Goal: Information Seeking & Learning: Learn about a topic

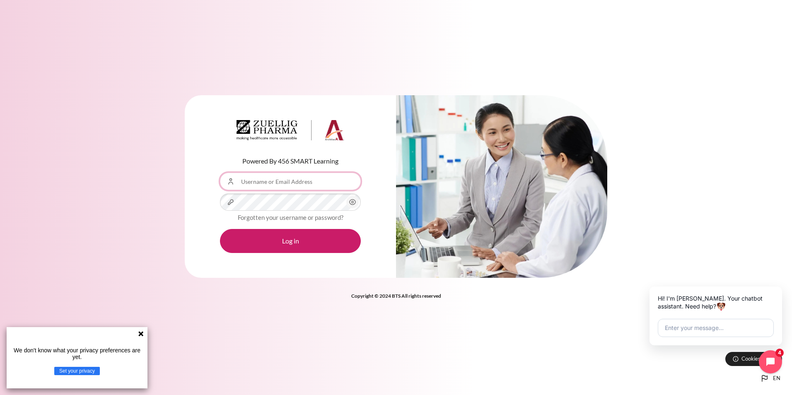
click at [268, 182] on input "Username or Email Address" at bounding box center [290, 181] width 141 height 17
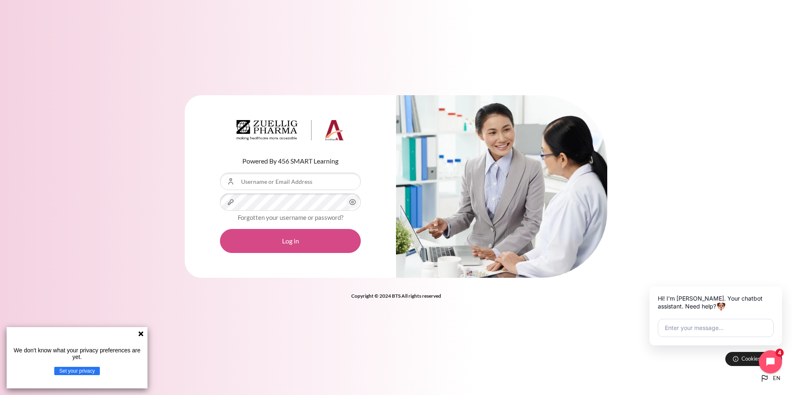
click at [269, 238] on button "Log in" at bounding box center [290, 241] width 141 height 24
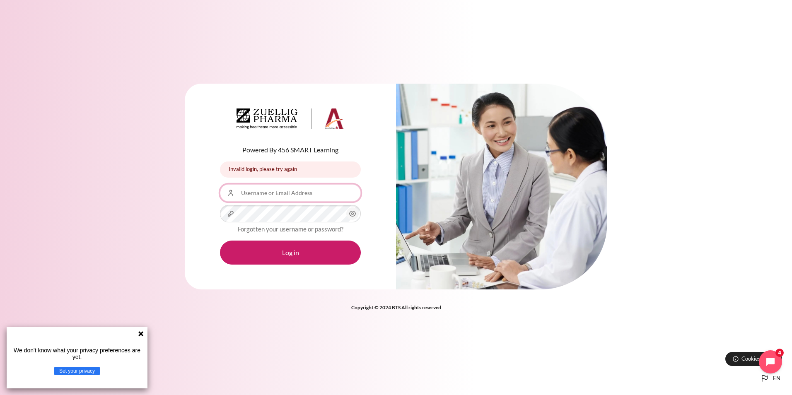
click at [289, 194] on input "Username or Email Address" at bounding box center [290, 192] width 141 height 17
click at [285, 197] on input "Username or Email Address" at bounding box center [290, 192] width 141 height 17
type input "[EMAIL_ADDRESS][DOMAIN_NAME]"
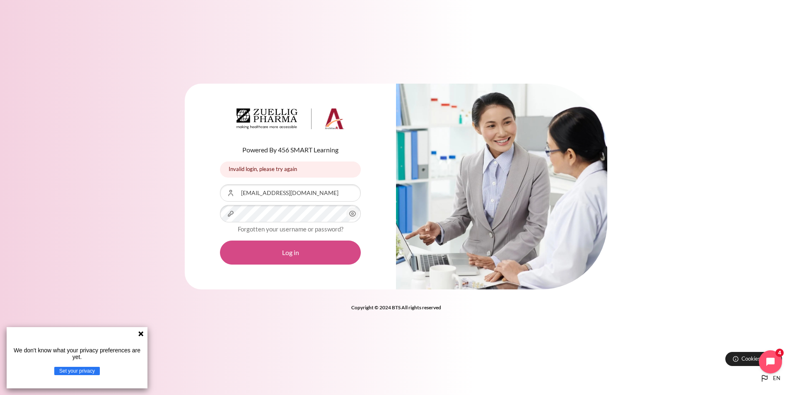
click at [264, 255] on button "Log in" at bounding box center [290, 253] width 141 height 24
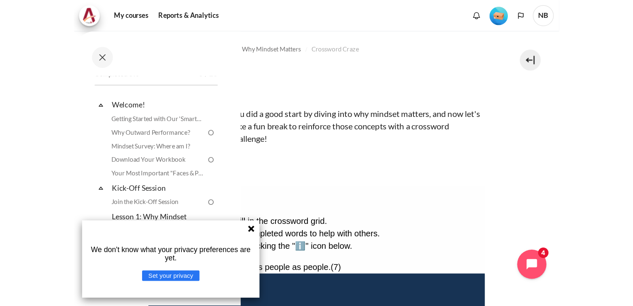
scroll to position [7, 0]
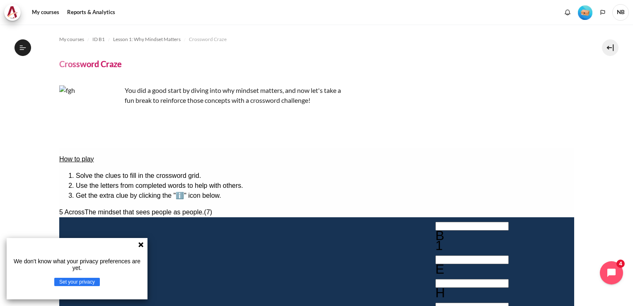
click at [142, 244] on icon at bounding box center [140, 244] width 5 height 5
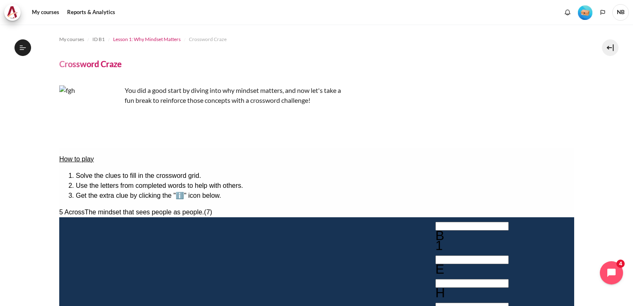
click at [162, 39] on span "Lesson 1: Why Mindset Matters" at bounding box center [147, 39] width 68 height 7
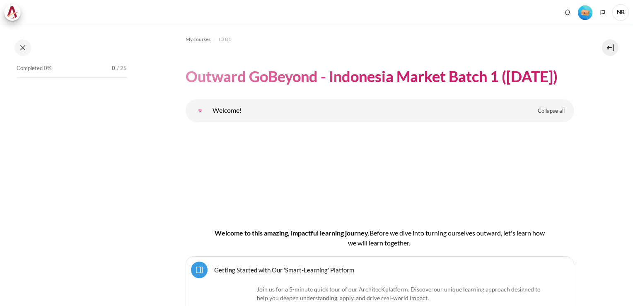
scroll to position [1005, 0]
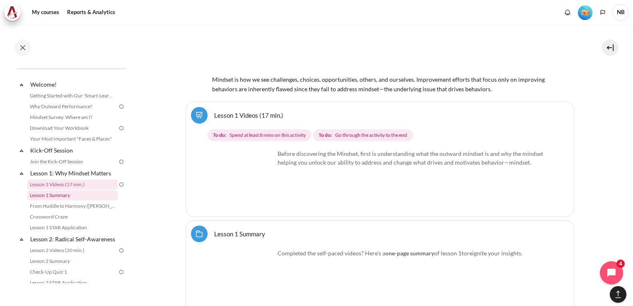
scroll to position [0, 0]
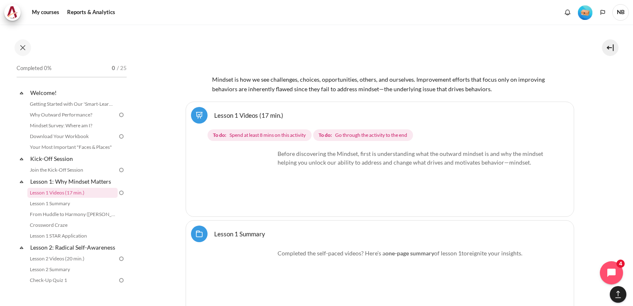
drag, startPoint x: 166, startPoint y: 185, endPoint x: 171, endPoint y: 183, distance: 5.2
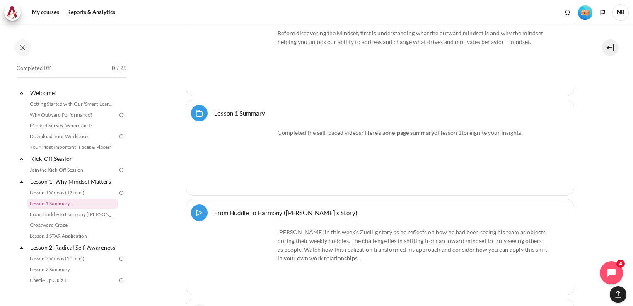
scroll to position [1194, 0]
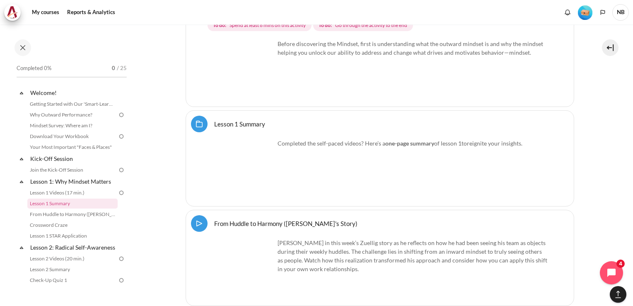
click at [214, 122] on link "Lesson 1 Summary Folder" at bounding box center [239, 124] width 51 height 8
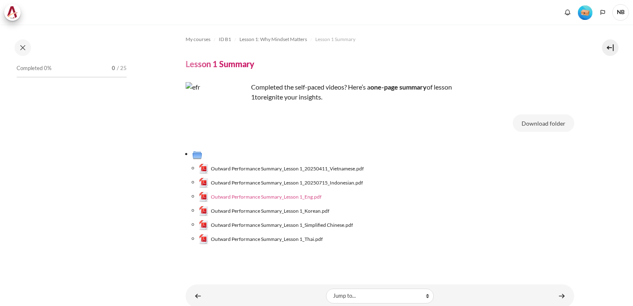
scroll to position [31, 0]
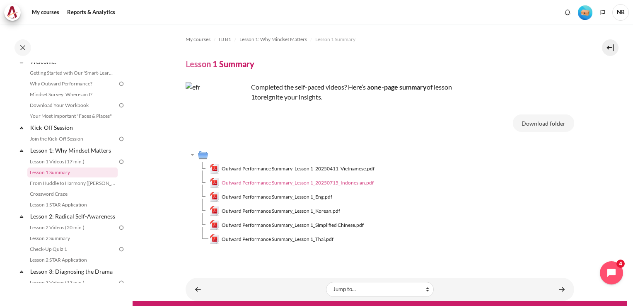
click at [292, 183] on span "Outward Performance Summary_Lesson 1_20250715_Indonesian.pdf" at bounding box center [298, 182] width 152 height 7
click at [80, 180] on link "From Huddle to Harmony ([PERSON_NAME]'s Story)" at bounding box center [72, 183] width 90 height 10
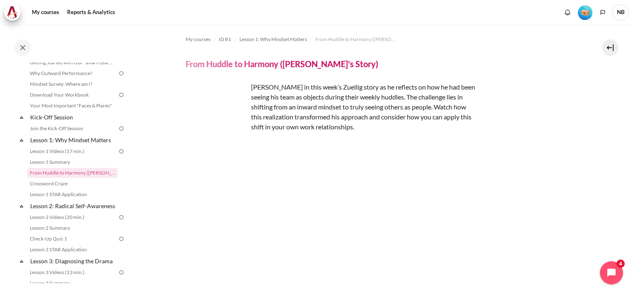
scroll to position [83, 0]
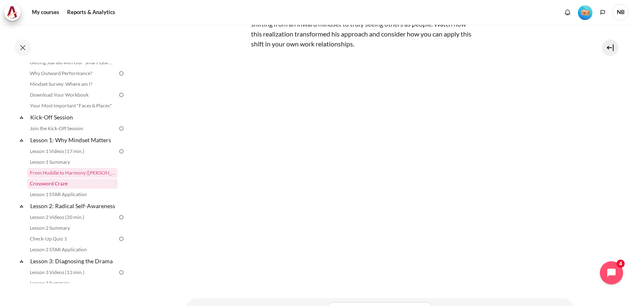
click at [60, 186] on link "Crossword Craze" at bounding box center [72, 184] width 90 height 10
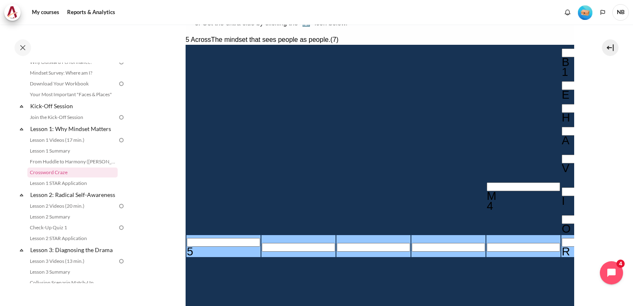
scroll to position [159, 0]
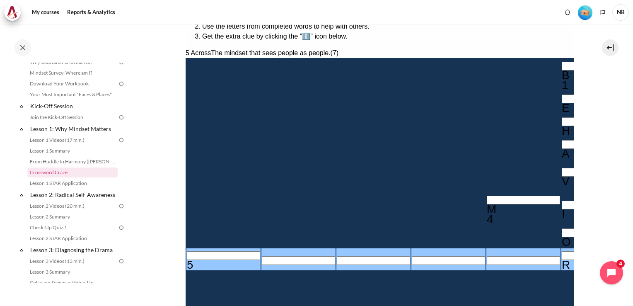
click at [196, 251] on input "Row 8, Column 1. 5 Across. The mindset that sees people as people., Letter 1 of…" at bounding box center [222, 255] width 73 height 9
type input "O＿＿＿＿R＿"
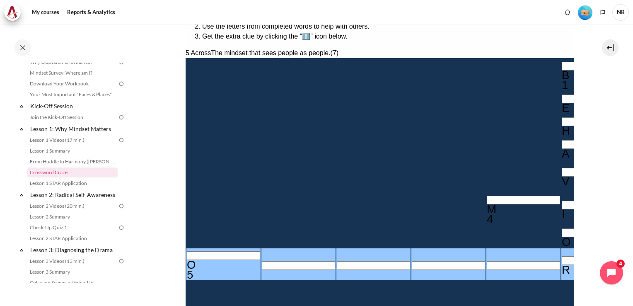
type input "OU＿＿＿R＿"
type input "OUT＿＿R＿"
type input "OUTW＿R＿"
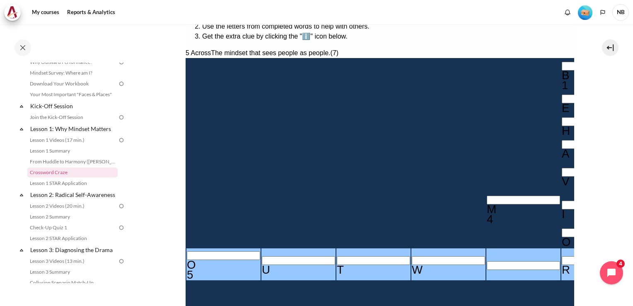
type input "OUTWAR＿"
type input "OUTWARD"
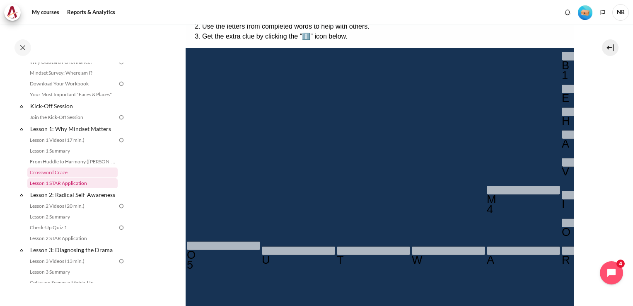
click at [73, 182] on link "Lesson 1 STAR Application" at bounding box center [72, 183] width 90 height 10
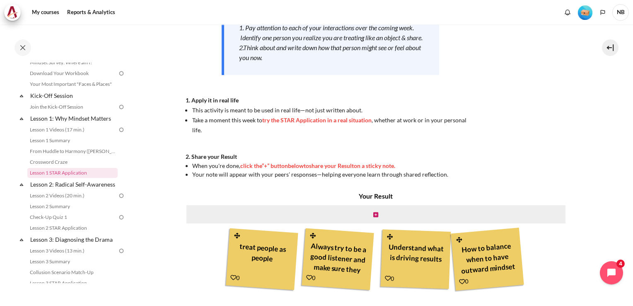
scroll to position [207, 0]
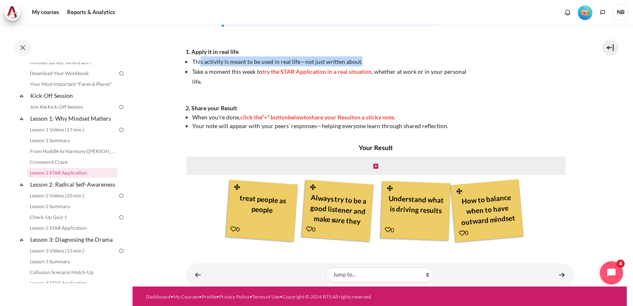
drag, startPoint x: 200, startPoint y: 70, endPoint x: 365, endPoint y: 74, distance: 165.3
click at [365, 66] on li "This activity is meant to be used in real life—not just written about." at bounding box center [333, 61] width 283 height 10
click at [243, 79] on span "Take a moment this week to try the STAR Application in a real situation , wheth…" at bounding box center [329, 76] width 274 height 17
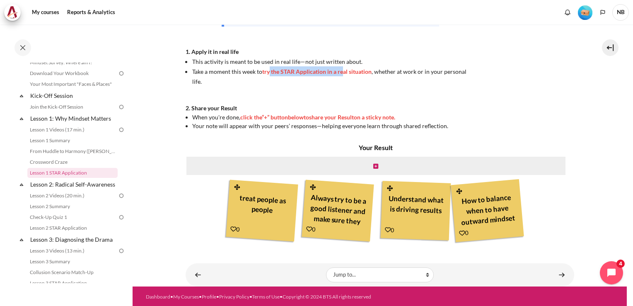
drag, startPoint x: 267, startPoint y: 84, endPoint x: 339, endPoint y: 80, distance: 72.2
click at [339, 75] on span "try the STAR Application in a real situation" at bounding box center [316, 71] width 109 height 7
drag, startPoint x: 339, startPoint y: 80, endPoint x: 364, endPoint y: 80, distance: 24.4
click at [364, 75] on span "try the STAR Application in a real situation" at bounding box center [316, 71] width 109 height 7
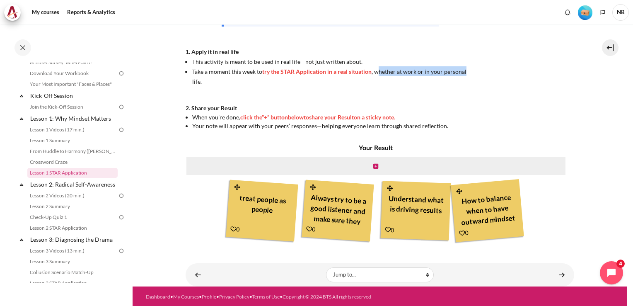
drag, startPoint x: 379, startPoint y: 80, endPoint x: 464, endPoint y: 77, distance: 84.6
click at [464, 77] on li "Take a moment this week to try the STAR Application in a real situation , wheth…" at bounding box center [333, 76] width 283 height 20
drag, startPoint x: 464, startPoint y: 77, endPoint x: 456, endPoint y: 108, distance: 32.2
click at [456, 108] on div "Now that you’ve finished watching the Lesson 1 video , it’s time to take action…" at bounding box center [331, 2] width 290 height 255
drag, startPoint x: 210, startPoint y: 116, endPoint x: 240, endPoint y: 118, distance: 30.3
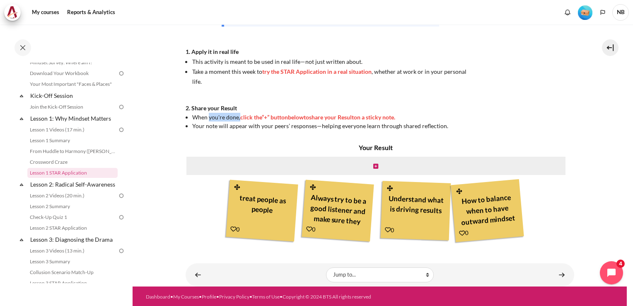
click at [240, 118] on span "When you're done," at bounding box center [216, 117] width 48 height 7
click at [375, 166] on icon "Content" at bounding box center [375, 166] width 5 height 6
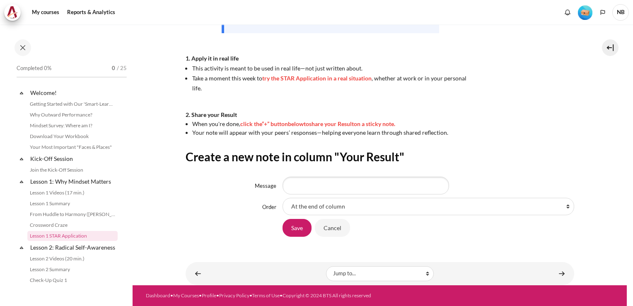
scroll to position [63, 0]
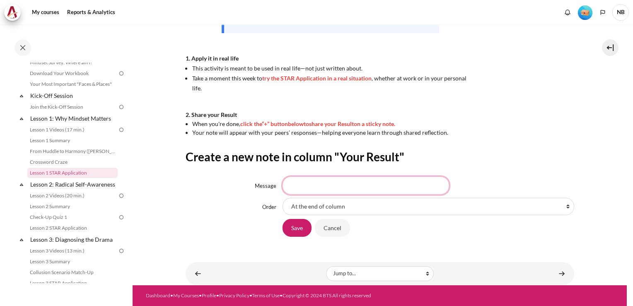
click at [319, 185] on input "Message" at bounding box center [366, 184] width 167 height 17
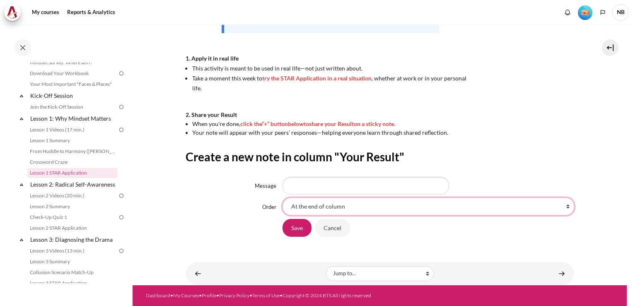
click at [325, 208] on select "At the end of column First place in column After 'treat people as people' After…" at bounding box center [429, 206] width 292 height 17
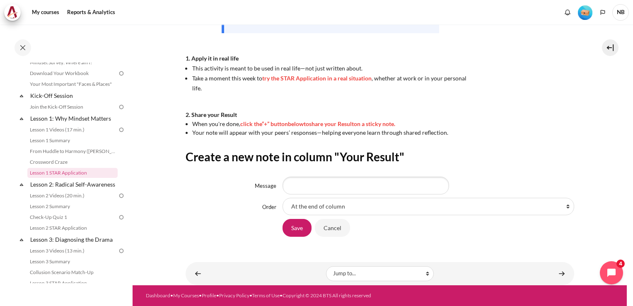
click at [244, 220] on div "Save Cancel" at bounding box center [380, 227] width 389 height 19
click at [338, 183] on input "Message" at bounding box center [366, 184] width 167 height 17
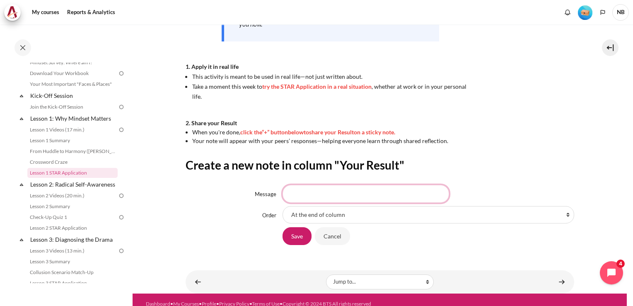
scroll to position [200, 0]
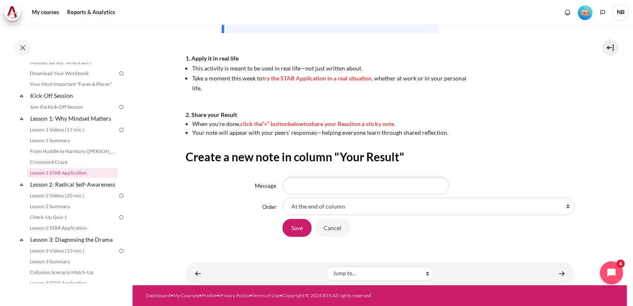
click at [201, 193] on div "Message" at bounding box center [380, 184] width 389 height 17
drag, startPoint x: 376, startPoint y: 134, endPoint x: 473, endPoint y: 130, distance: 97.4
click at [473, 130] on li "Your note will appear with your peers’ responses—helping everyone learn through…" at bounding box center [333, 132] width 283 height 9
click at [316, 188] on input "Message" at bounding box center [366, 184] width 167 height 17
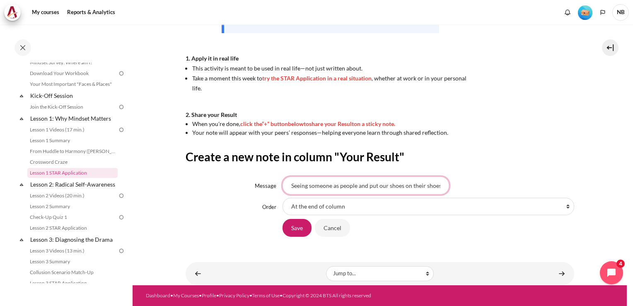
scroll to position [0, 2]
type input "Seeing someone as people and put our shoes on their shoes"
click at [295, 233] on input "Save" at bounding box center [297, 227] width 29 height 17
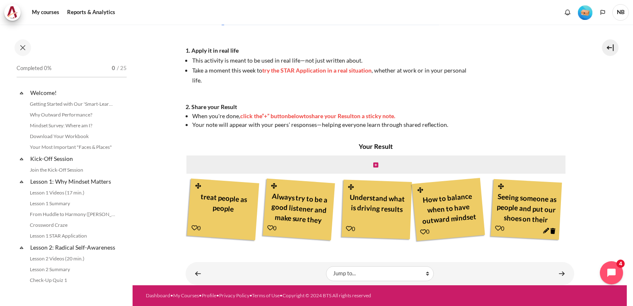
scroll to position [63, 0]
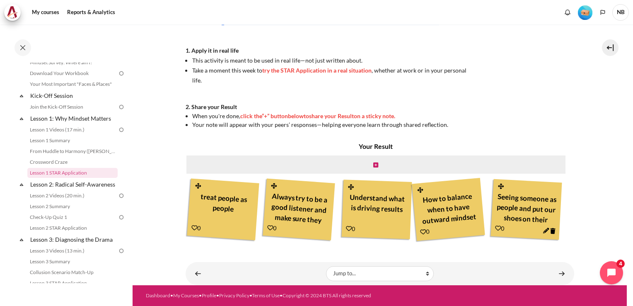
click at [245, 227] on div "Your Result treat people as people 0 Always try to be a good listener and make …" at bounding box center [376, 191] width 381 height 101
click at [275, 203] on div "Your Result treat people as people 0 Always try to be a good listener and make …" at bounding box center [376, 191] width 381 height 101
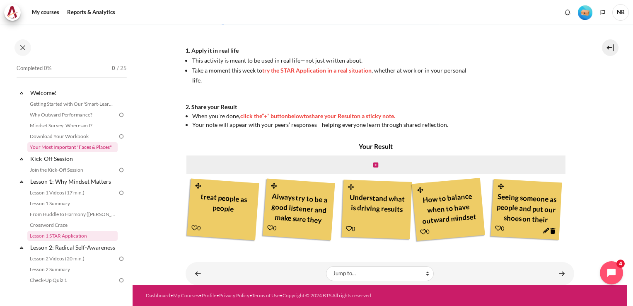
scroll to position [83, 0]
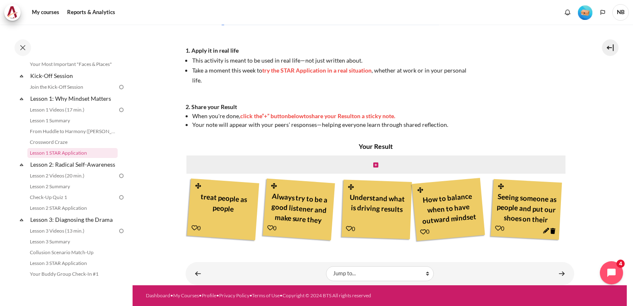
click at [196, 144] on div "Your Result treat people as people 0 Always try to be a good listener and make …" at bounding box center [376, 191] width 381 height 101
click at [57, 162] on link "Lesson 2: Radical Self-Awareness" at bounding box center [73, 164] width 89 height 11
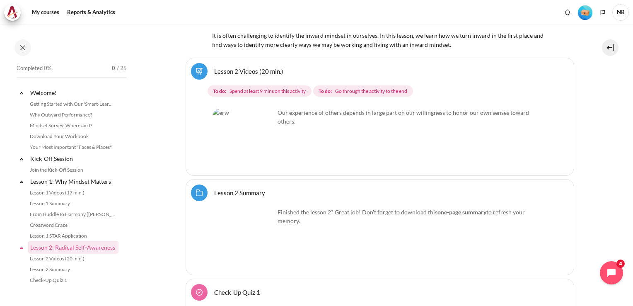
scroll to position [146, 0]
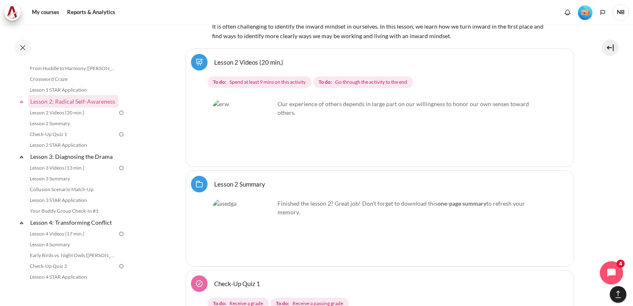
click at [214, 58] on link "Lesson 2 Videos (20 min.)" at bounding box center [248, 62] width 69 height 8
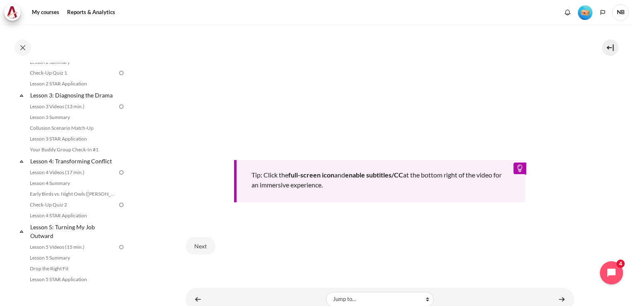
scroll to position [327, 0]
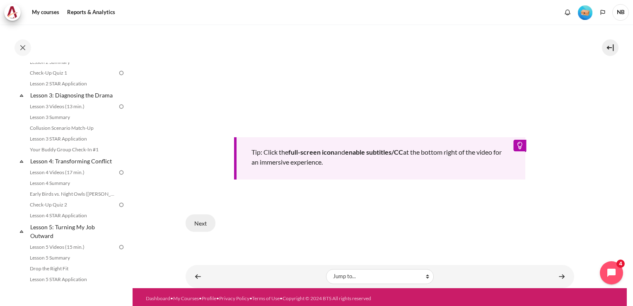
click at [201, 222] on button "Next" at bounding box center [201, 222] width 30 height 17
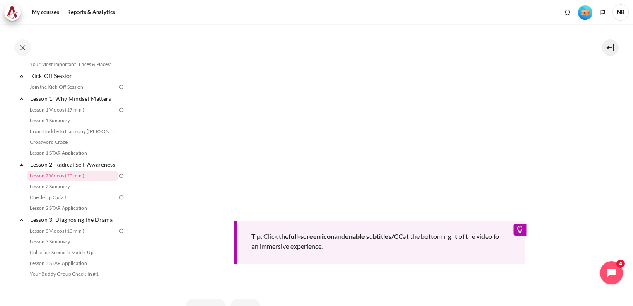
scroll to position [290, 0]
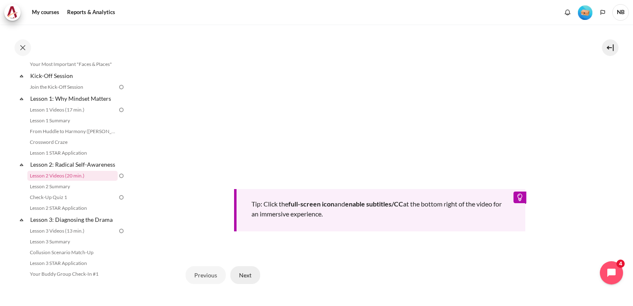
click at [242, 271] on button "Next" at bounding box center [245, 274] width 30 height 17
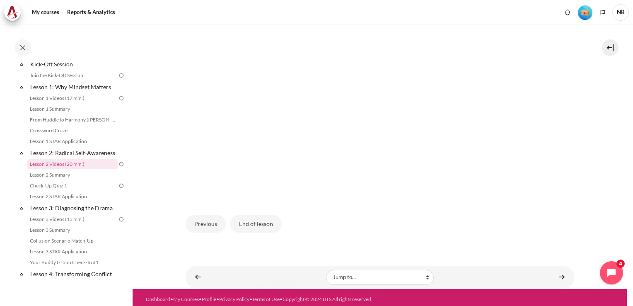
scroll to position [231, 0]
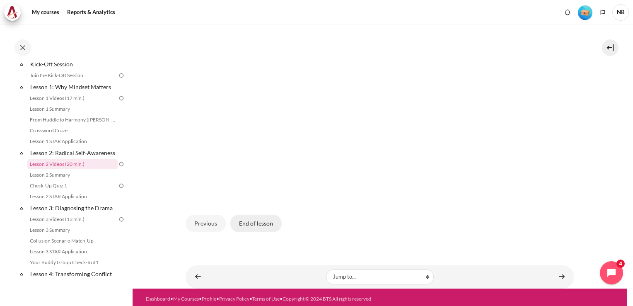
click at [261, 221] on button "End of lesson" at bounding box center [255, 223] width 51 height 17
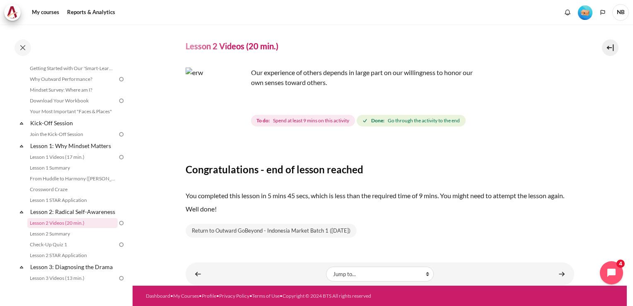
scroll to position [83, 0]
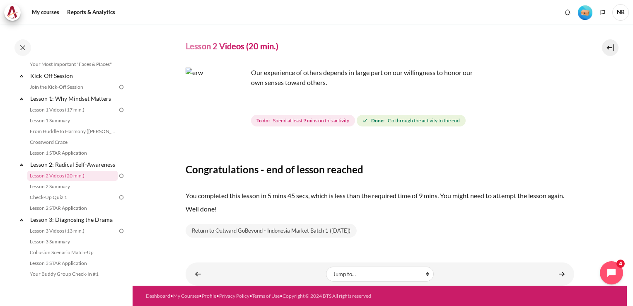
click at [398, 121] on span "Go through the activity to the end" at bounding box center [424, 120] width 72 height 7
click at [282, 229] on link "Return to Outward GoBeyond - Indonesia Market Batch 1 (Sep 2025)" at bounding box center [271, 231] width 171 height 14
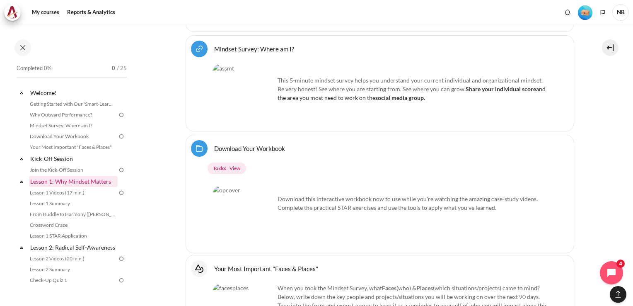
click at [77, 182] on link "Lesson 1: Why Mindset Matters" at bounding box center [73, 181] width 89 height 11
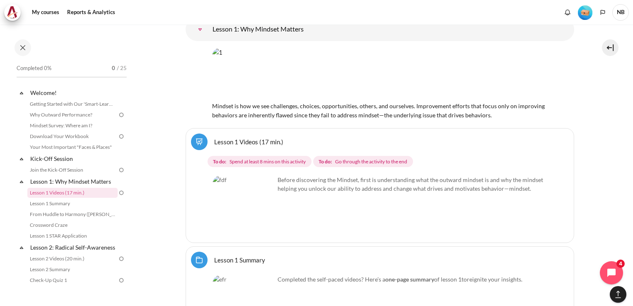
scroll to position [1152, 0]
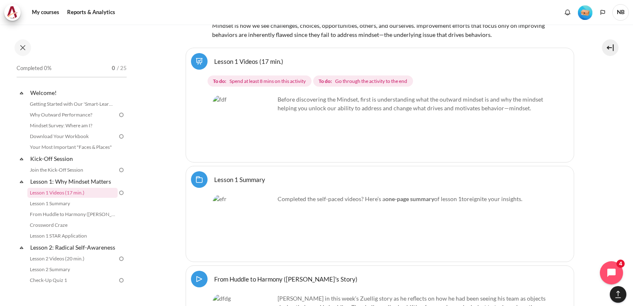
click at [214, 57] on link "Lesson 1 Videos (17 min.)" at bounding box center [248, 61] width 69 height 8
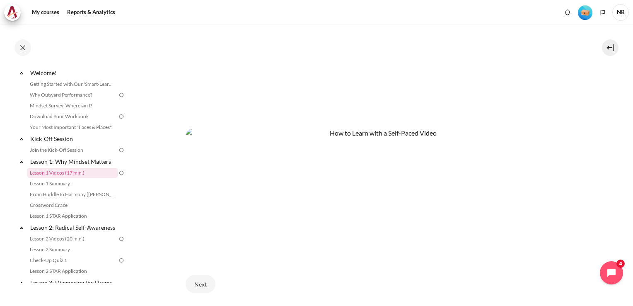
scroll to position [413, 0]
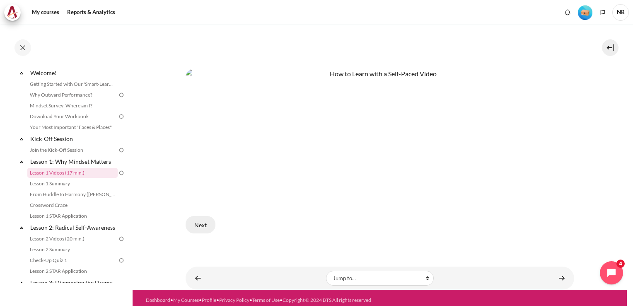
click at [205, 225] on button "Next" at bounding box center [201, 224] width 30 height 17
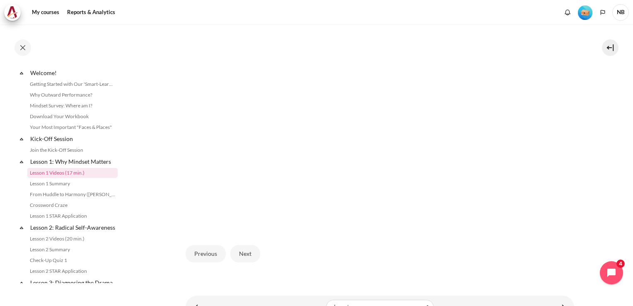
scroll to position [237, 0]
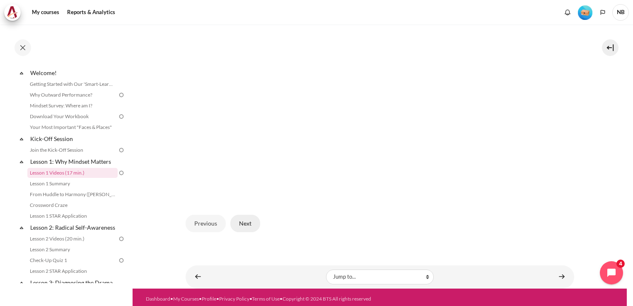
click at [242, 217] on button "Next" at bounding box center [245, 223] width 30 height 17
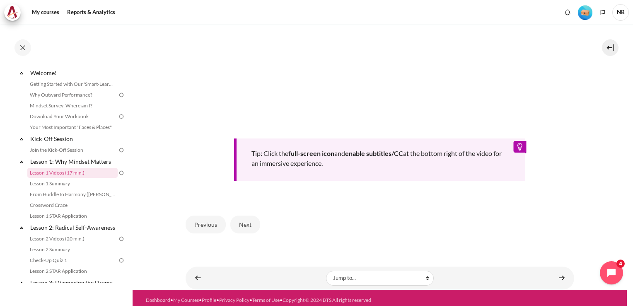
scroll to position [348, 0]
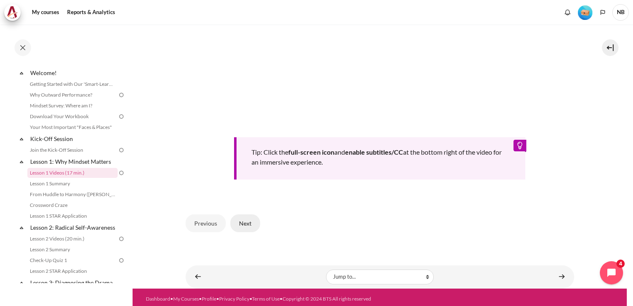
click at [250, 221] on button "Next" at bounding box center [245, 222] width 30 height 17
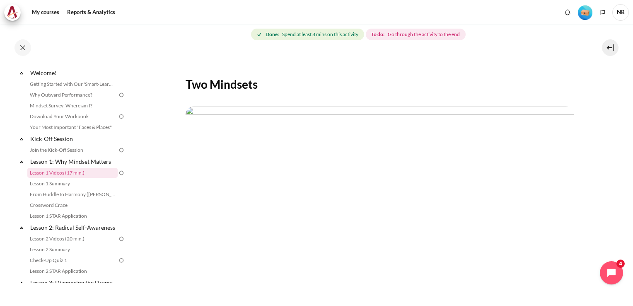
scroll to position [237, 0]
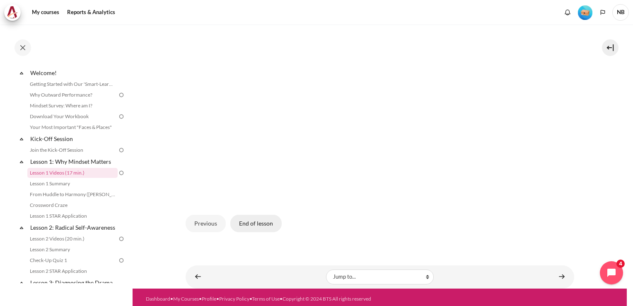
click at [254, 223] on button "End of lesson" at bounding box center [255, 223] width 51 height 17
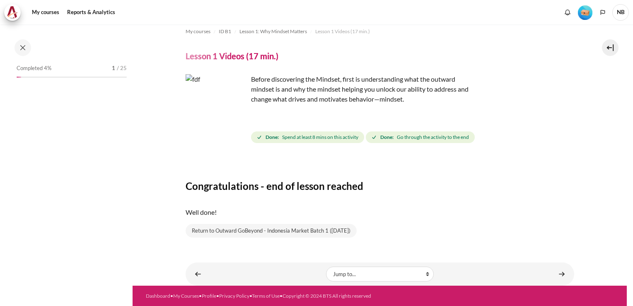
scroll to position [20, 0]
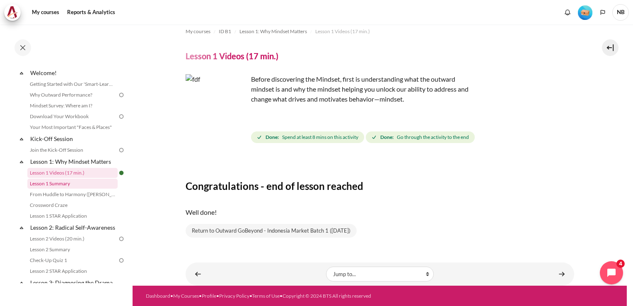
click at [51, 184] on link "Lesson 1 Summary" at bounding box center [72, 184] width 90 height 10
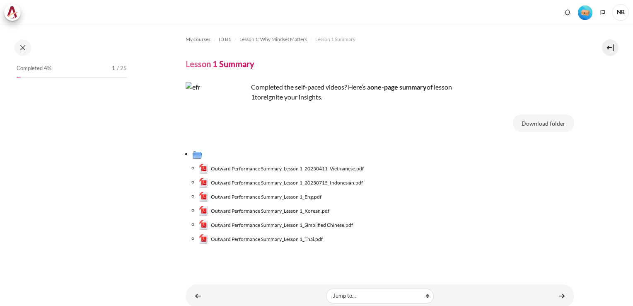
click at [336, 184] on span "Outward Performance Summary_Lesson 1_20250715_Indonesian.pdf" at bounding box center [287, 182] width 152 height 7
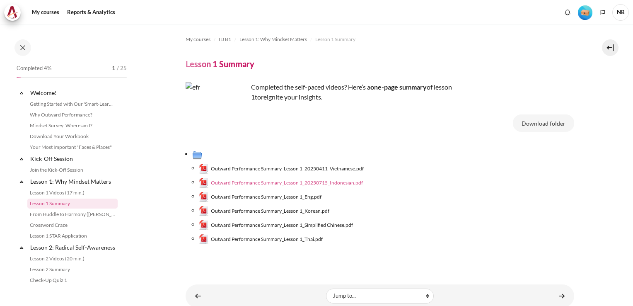
scroll to position [31, 0]
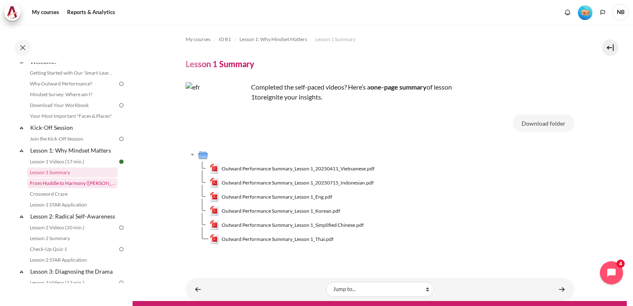
click at [81, 185] on link "From Huddle to Harmony ([PERSON_NAME]'s Story)" at bounding box center [72, 183] width 90 height 10
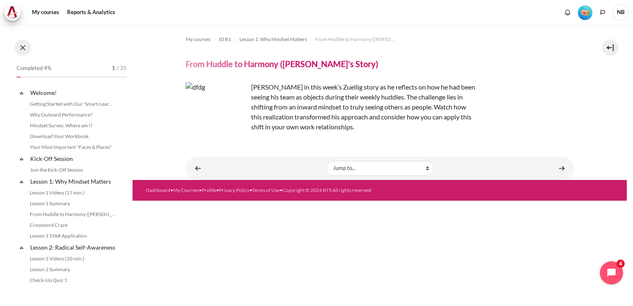
scroll to position [41, 0]
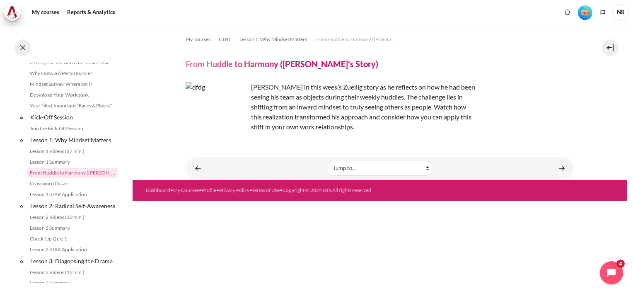
click at [26, 47] on button at bounding box center [22, 47] width 17 height 17
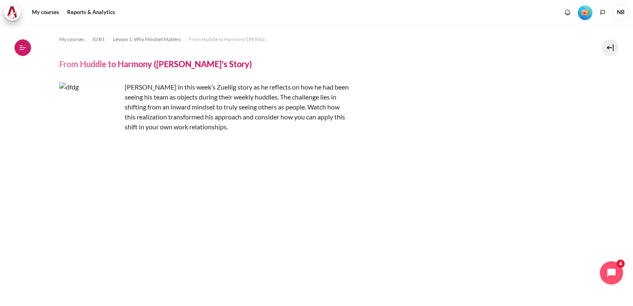
click at [27, 46] on button "Open course index" at bounding box center [22, 47] width 17 height 17
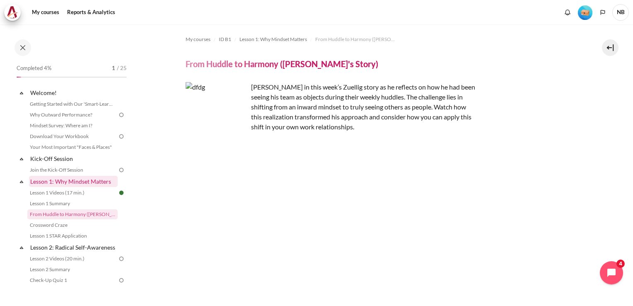
scroll to position [0, 0]
click at [80, 112] on link "Why Outward Performance?" at bounding box center [72, 115] width 90 height 10
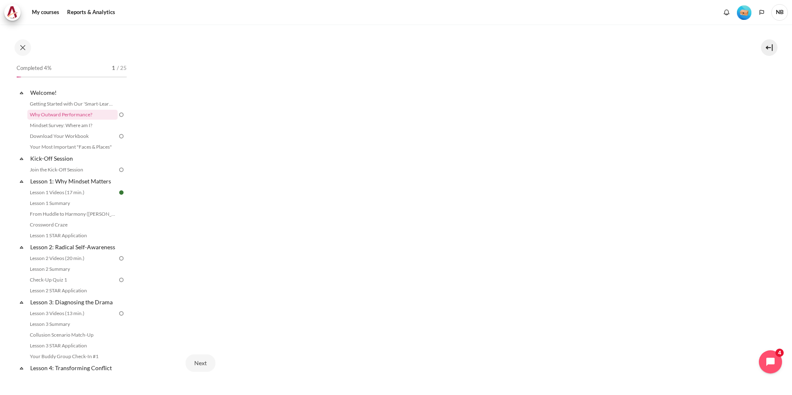
scroll to position [258, 0]
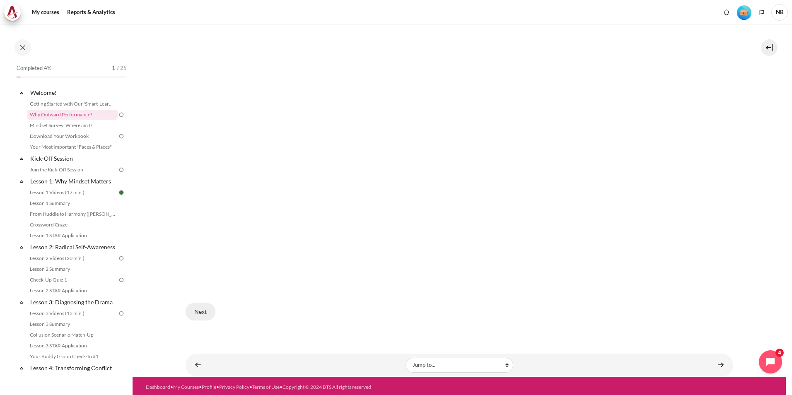
click at [202, 305] on button "Next" at bounding box center [201, 311] width 30 height 17
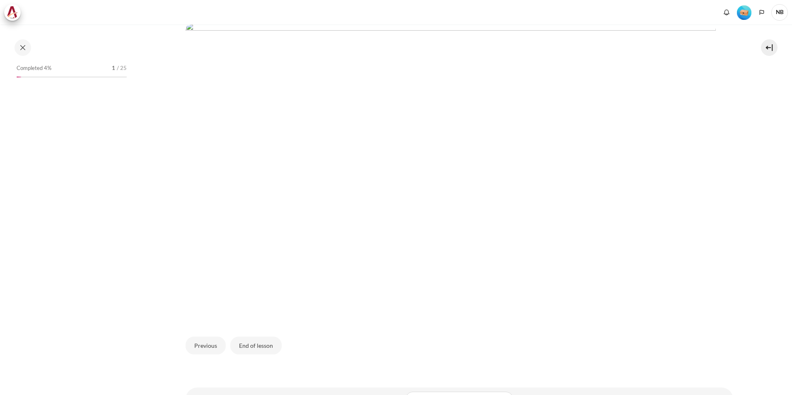
scroll to position [268, 0]
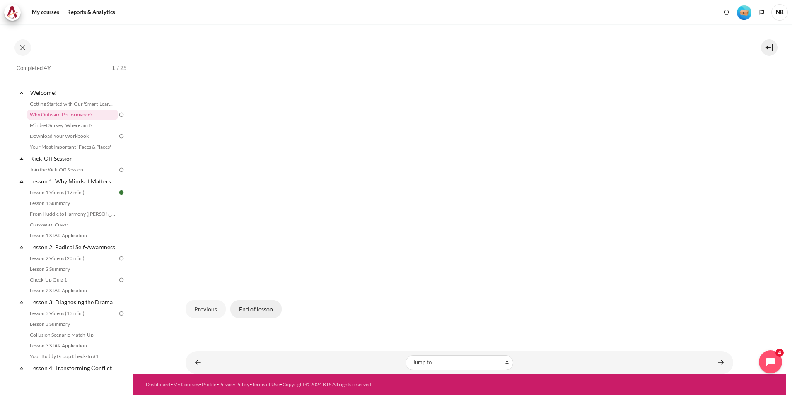
click at [248, 310] on button "End of lesson" at bounding box center [255, 308] width 51 height 17
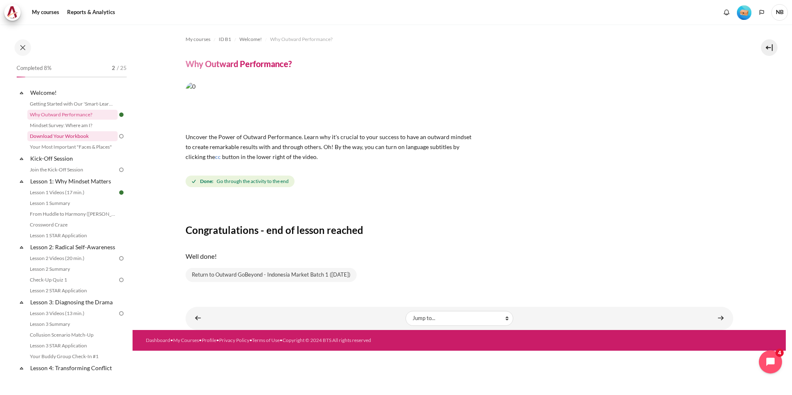
click at [88, 137] on link "Download Your Workbook" at bounding box center [72, 136] width 90 height 10
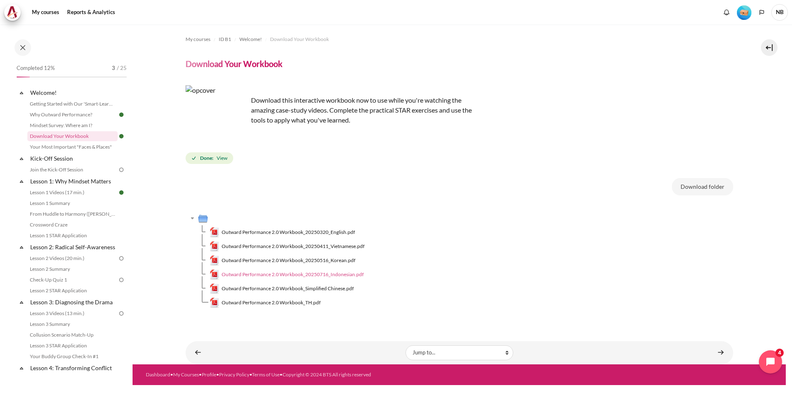
click at [339, 275] on span "Outward Performance 2.0 Workbook_20250716_Indonesian.pdf" at bounding box center [293, 274] width 142 height 7
click at [75, 170] on link "Join the Kick-Off Session" at bounding box center [72, 170] width 90 height 10
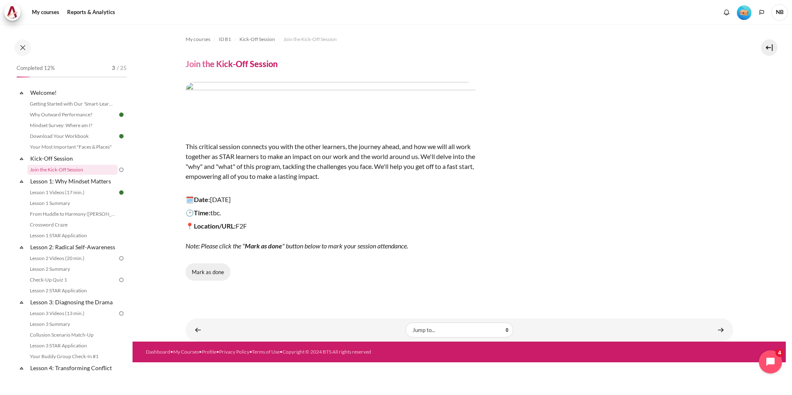
click at [214, 273] on button "Mark as done" at bounding box center [208, 271] width 45 height 17
click at [72, 263] on link "Lesson 2 Videos (20 min.)" at bounding box center [72, 259] width 90 height 10
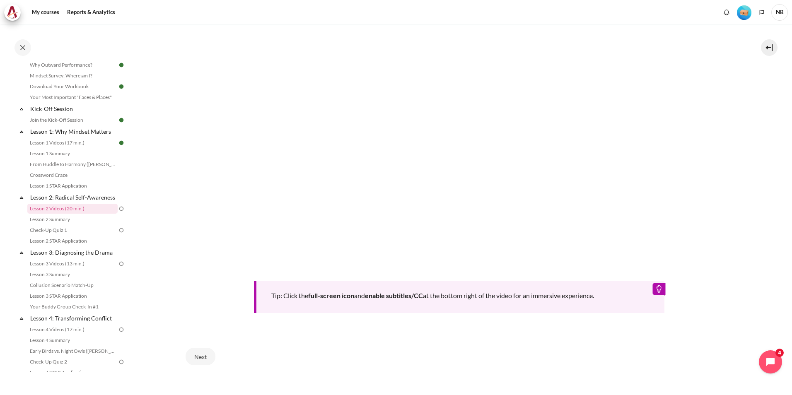
scroll to position [318, 0]
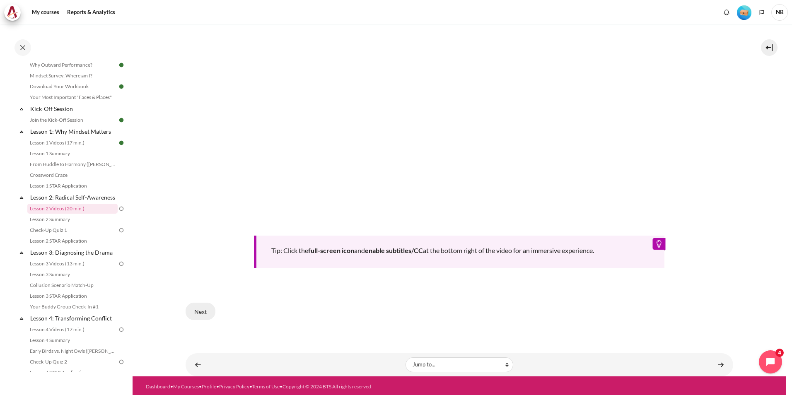
click at [198, 308] on button "Next" at bounding box center [201, 311] width 30 height 17
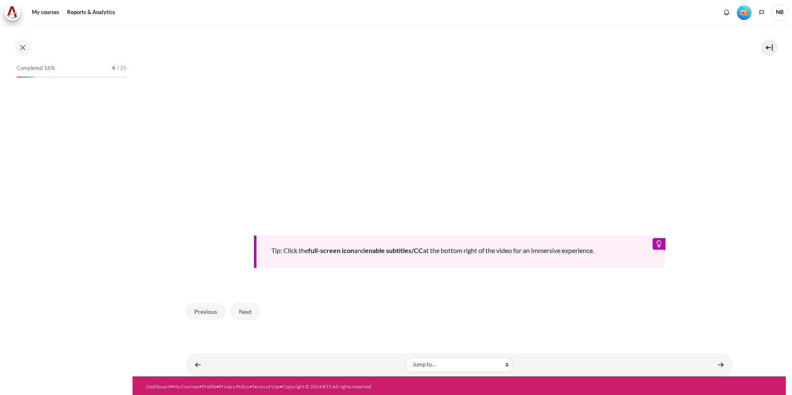
scroll to position [50, 0]
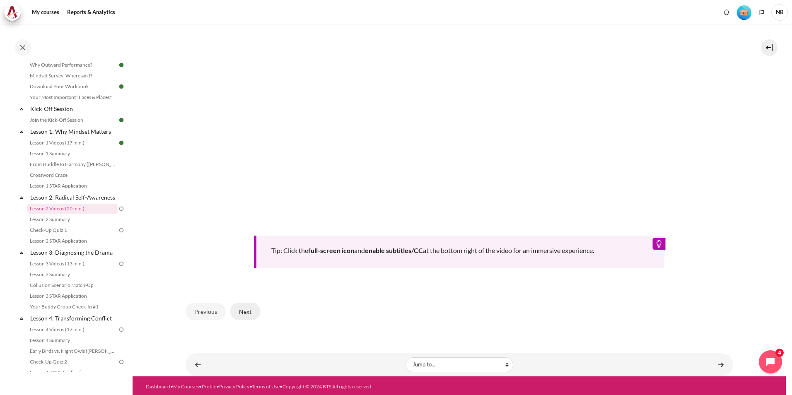
click at [244, 309] on button "Next" at bounding box center [245, 311] width 30 height 17
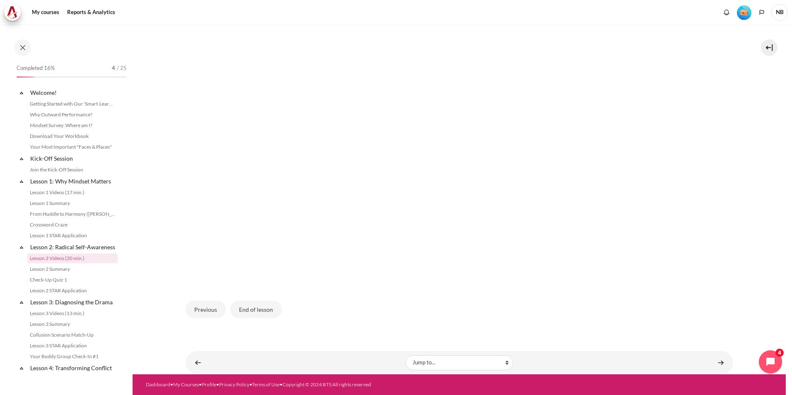
scroll to position [50, 0]
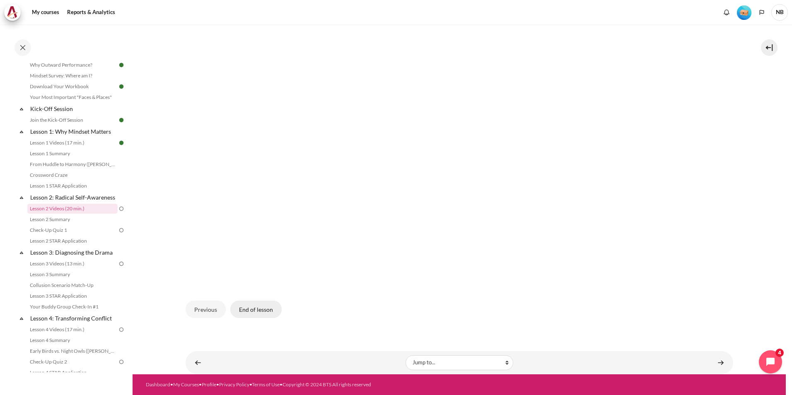
click at [242, 307] on button "End of lesson" at bounding box center [255, 309] width 51 height 17
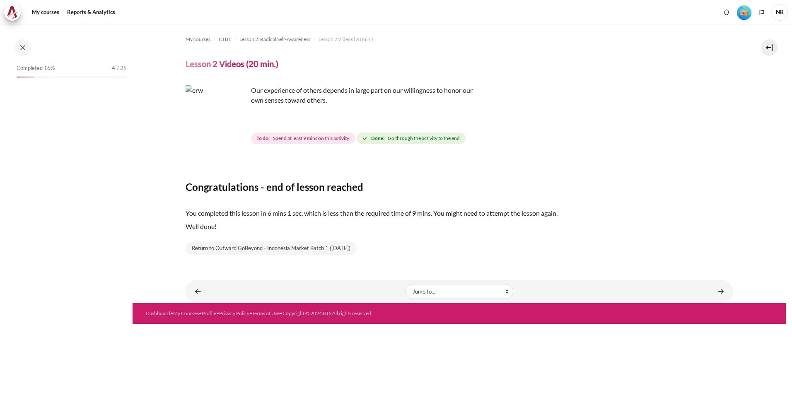
scroll to position [50, 0]
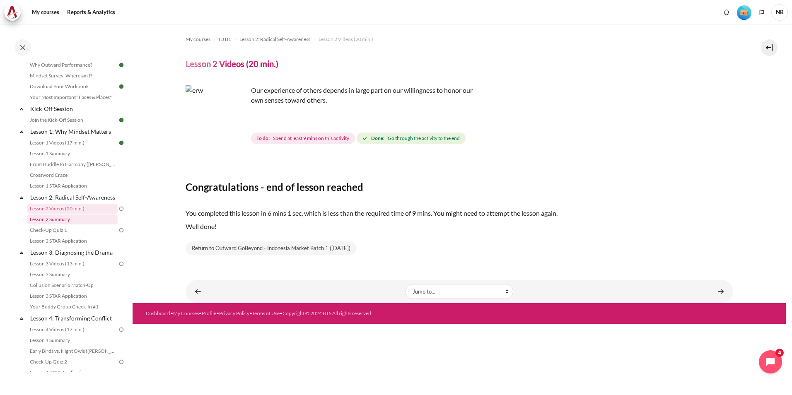
click at [63, 225] on link "Lesson 2 Summary" at bounding box center [72, 220] width 90 height 10
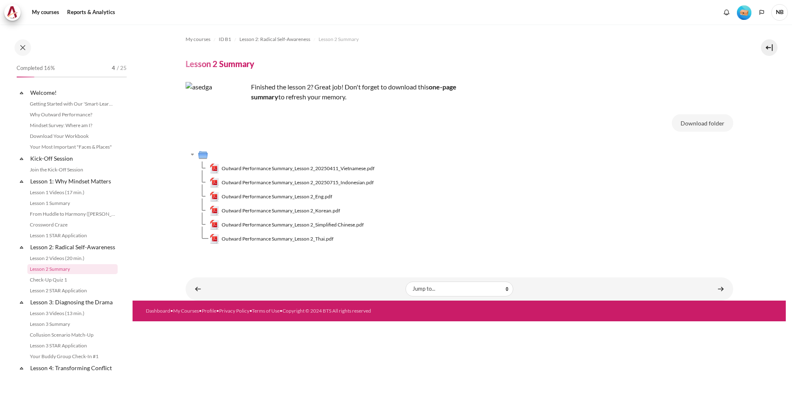
scroll to position [60, 0]
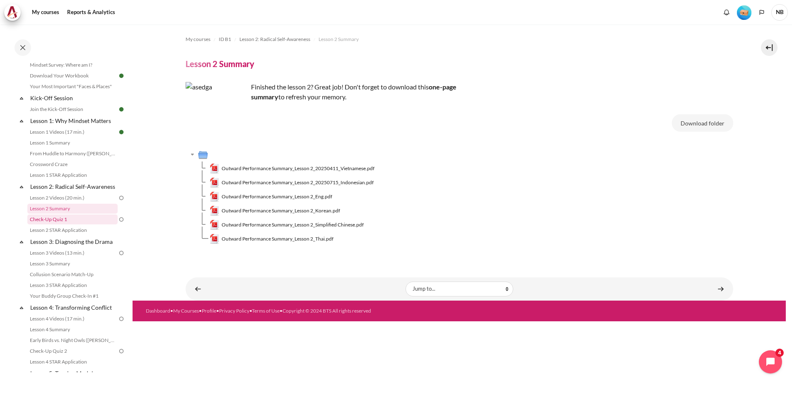
click at [67, 225] on link "Check-Up Quiz 1" at bounding box center [72, 220] width 90 height 10
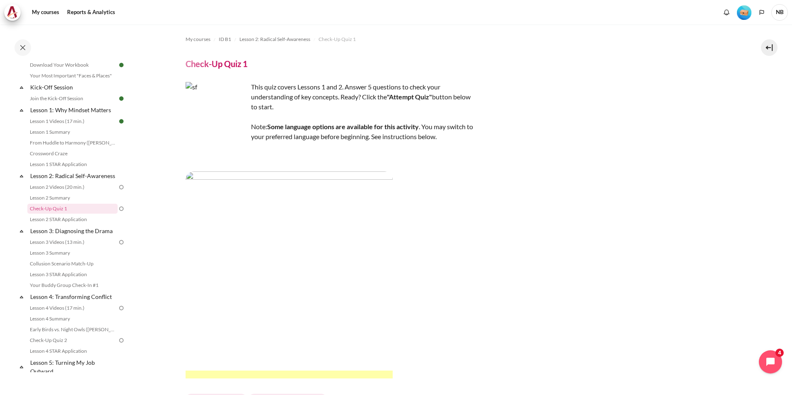
scroll to position [154, 0]
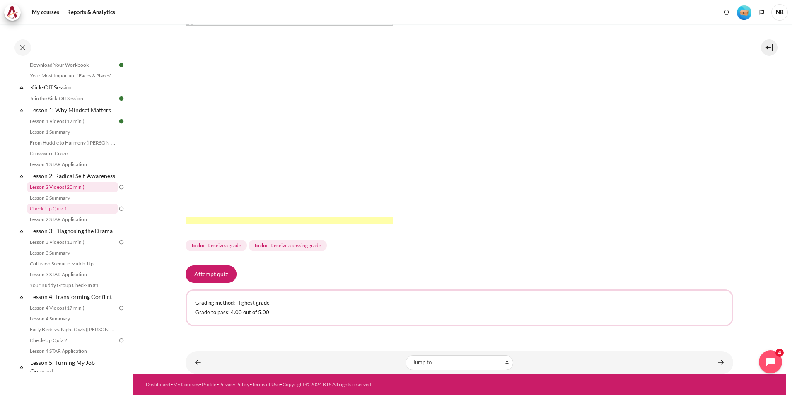
click at [75, 192] on link "Lesson 2 Videos (20 min.)" at bounding box center [72, 187] width 90 height 10
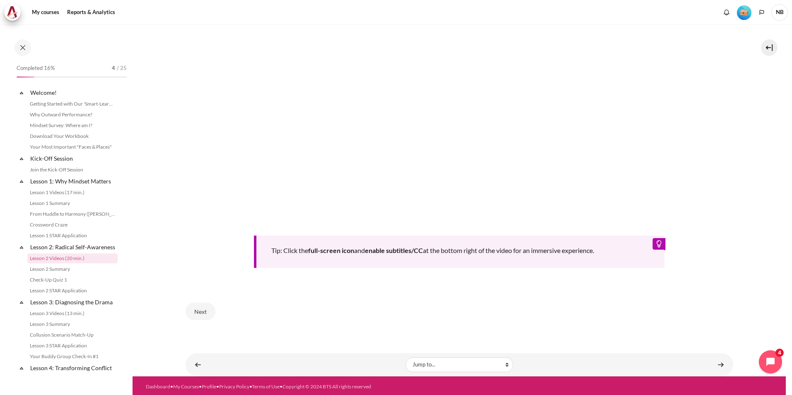
scroll to position [50, 0]
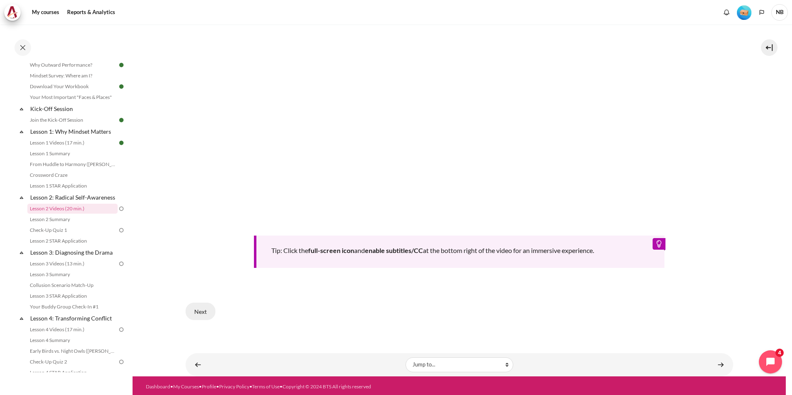
click at [203, 309] on button "Next" at bounding box center [201, 311] width 30 height 17
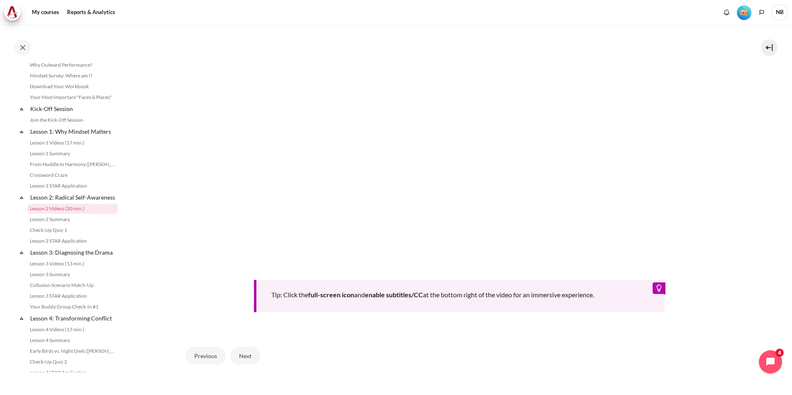
scroll to position [275, 0]
click at [247, 350] on button "Next" at bounding box center [245, 354] width 30 height 17
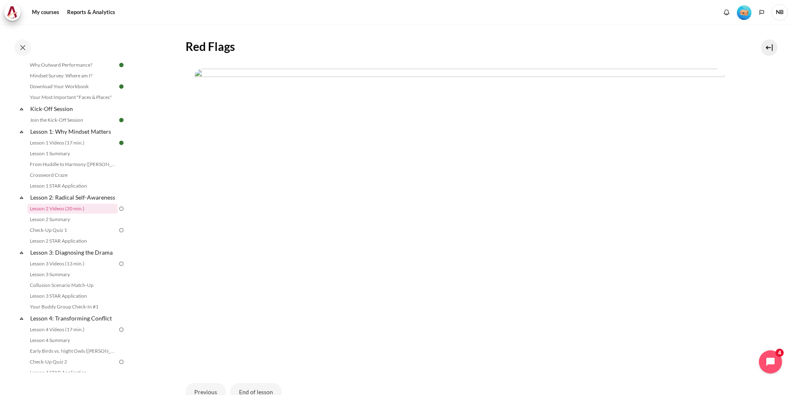
scroll to position [224, 0]
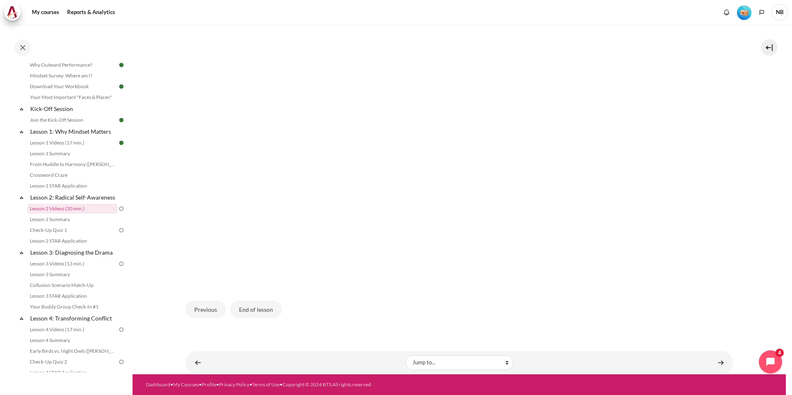
click at [531, 158] on img "Content" at bounding box center [459, 135] width 530 height 298
click at [514, 26] on img "Content" at bounding box center [459, 135] width 530 height 298
click at [256, 311] on button "End of lesson" at bounding box center [255, 309] width 51 height 17
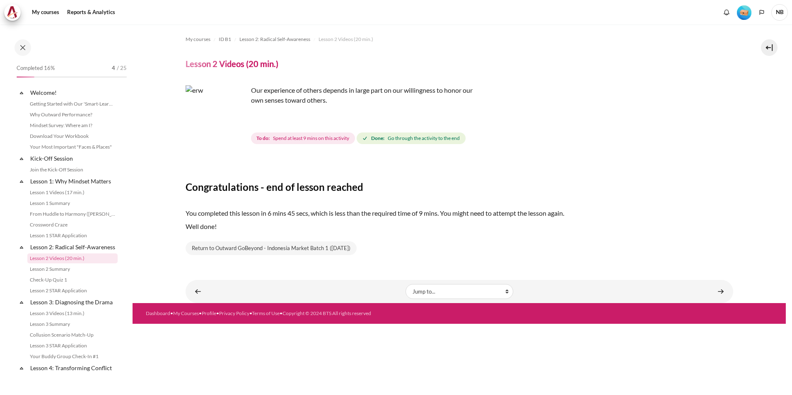
scroll to position [50, 0]
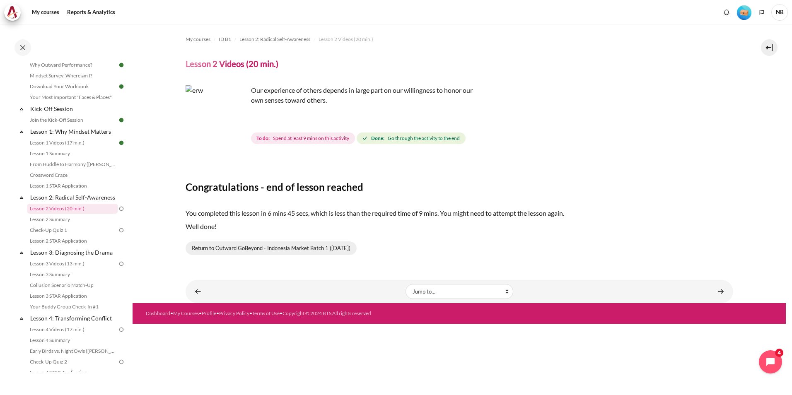
click at [346, 249] on link "Return to Outward GoBeyond - Indonesia Market Batch 1 ([DATE])" at bounding box center [271, 248] width 171 height 14
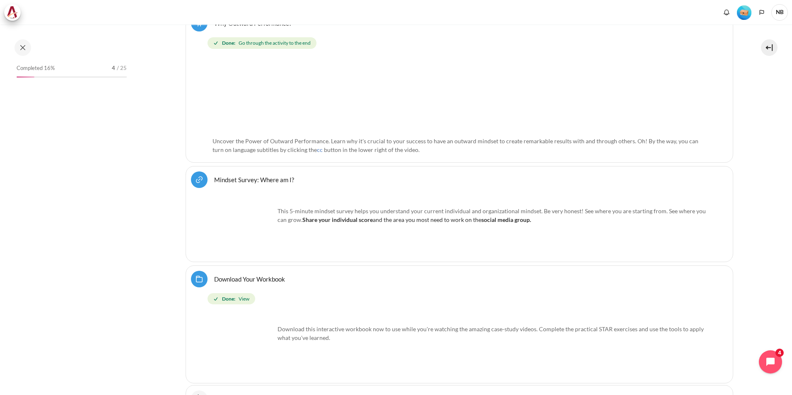
scroll to position [355, 0]
click at [239, 183] on link "Mindset Survey: Where am I? URL" at bounding box center [254, 179] width 80 height 8
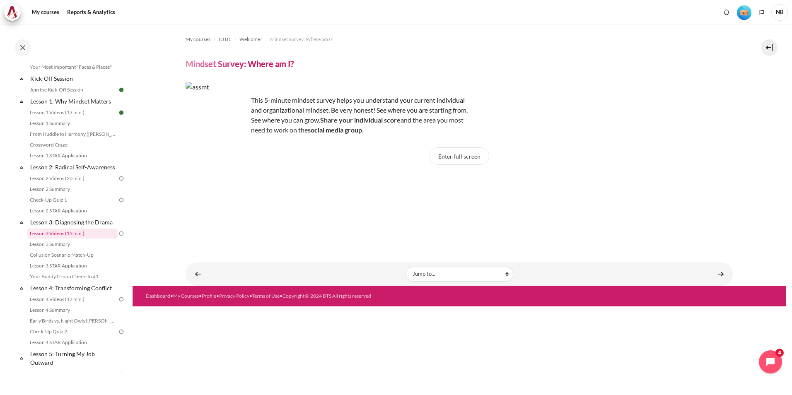
scroll to position [79, 0]
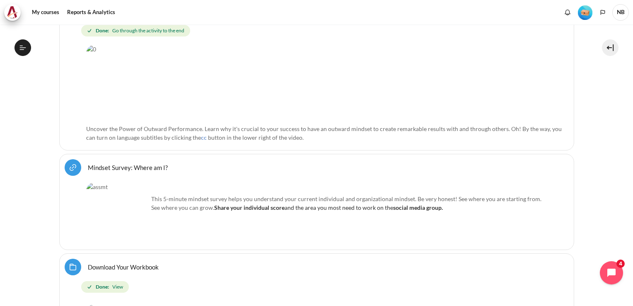
scroll to position [373, 0]
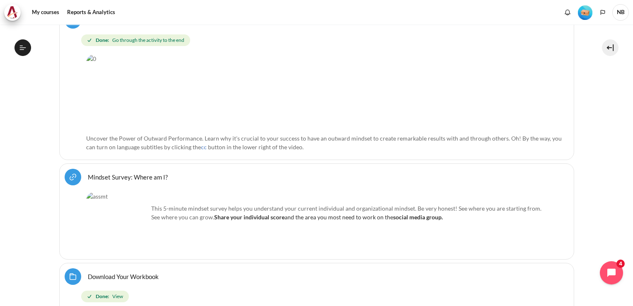
click at [134, 173] on link "Mindset Survey: Where am I? URL" at bounding box center [128, 177] width 80 height 8
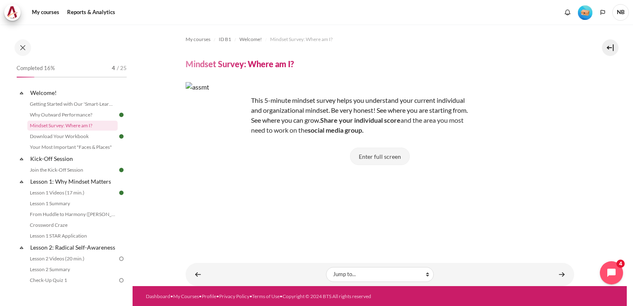
click at [382, 152] on button "Enter full screen" at bounding box center [380, 155] width 60 height 17
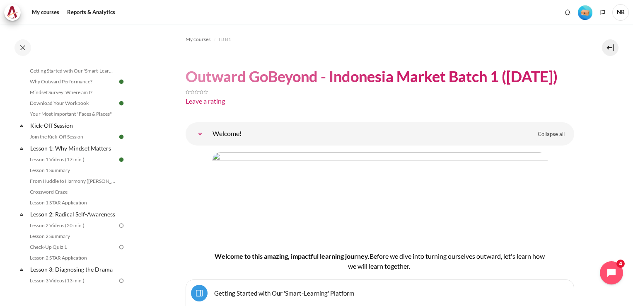
scroll to position [124, 0]
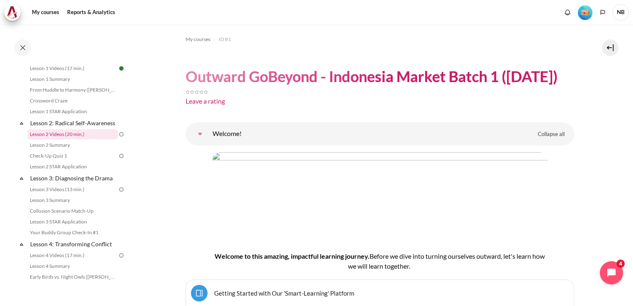
click at [81, 139] on link "Lesson 2 Videos (20 min.)" at bounding box center [72, 134] width 90 height 10
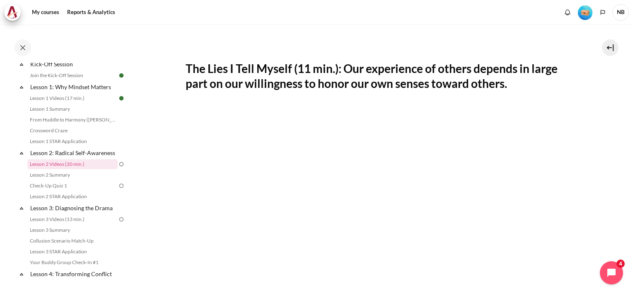
scroll to position [203, 0]
